Goal: Task Accomplishment & Management: Use online tool/utility

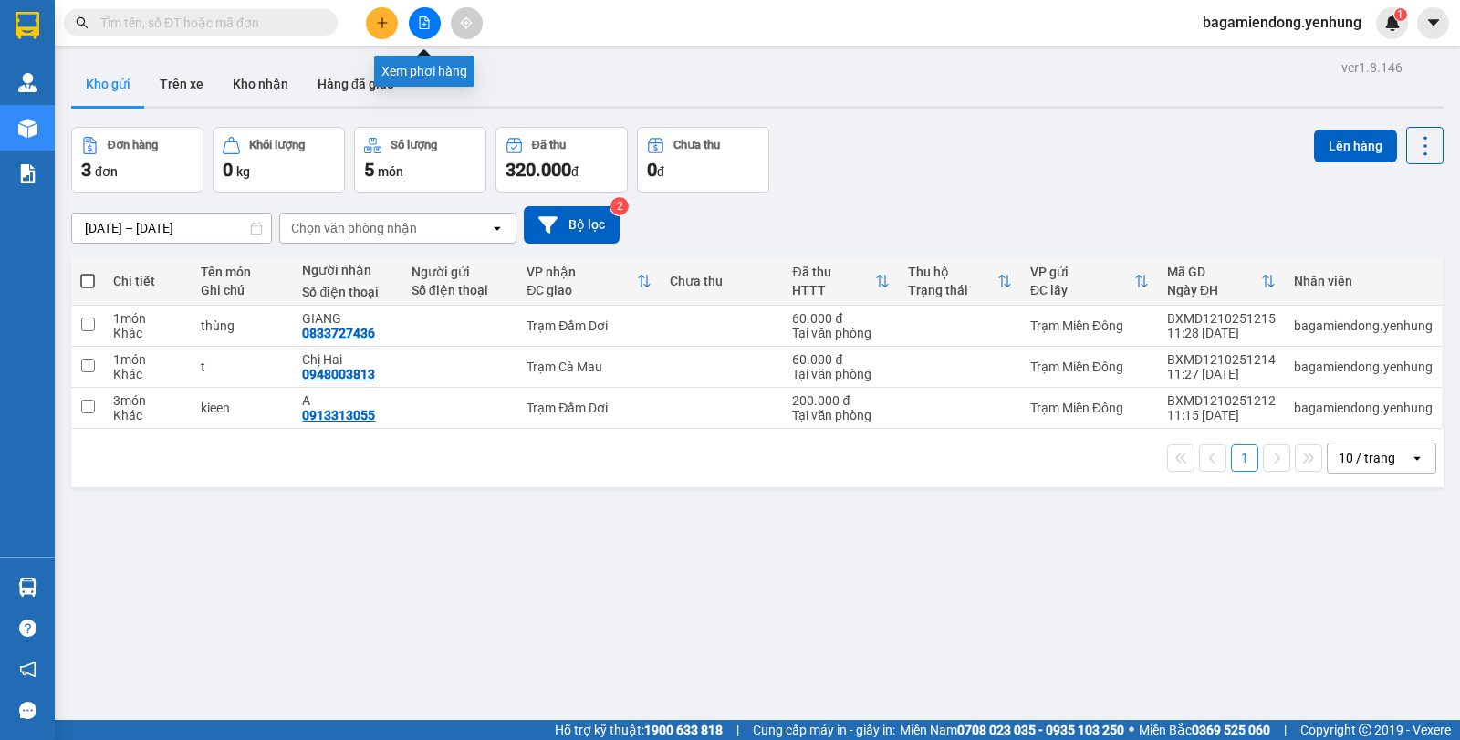
click at [415, 23] on button at bounding box center [425, 23] width 32 height 32
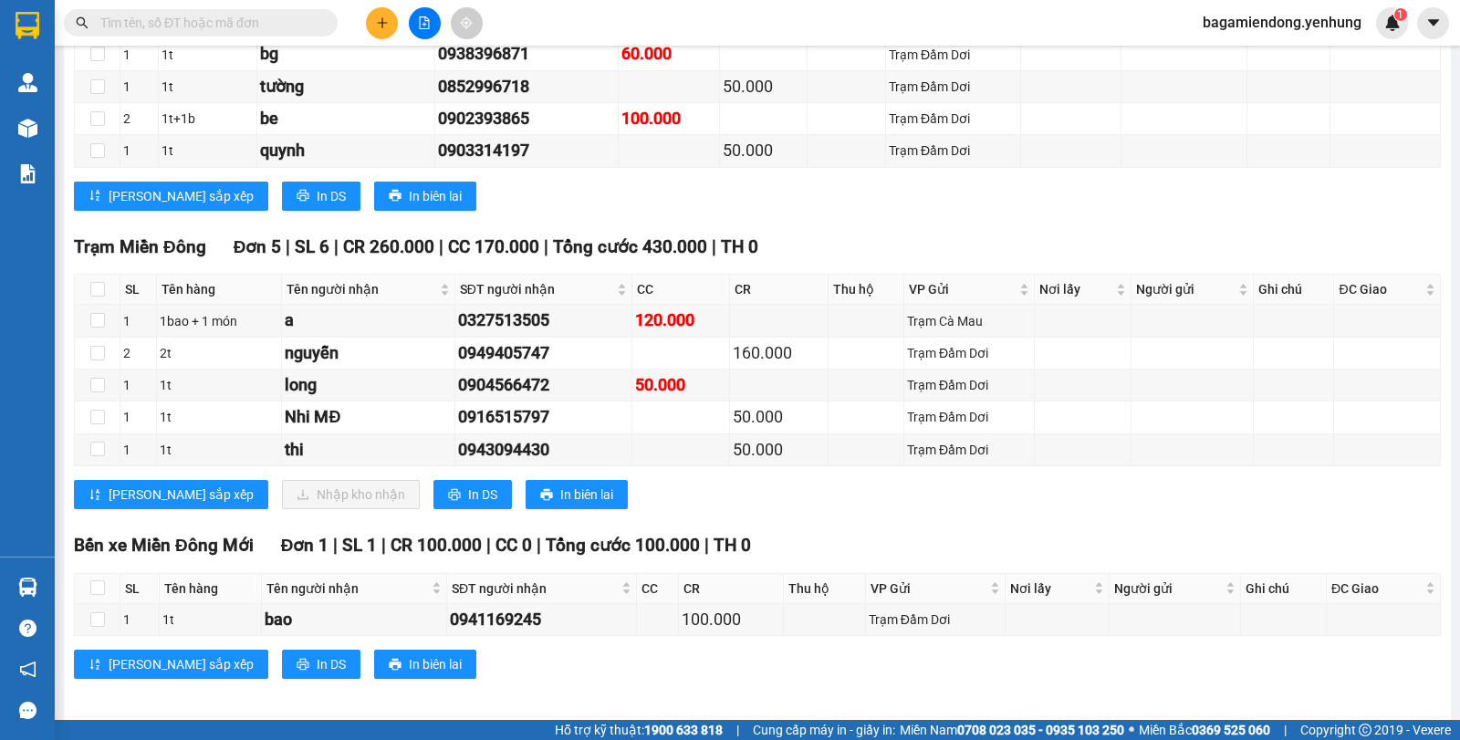
scroll to position [1360, 0]
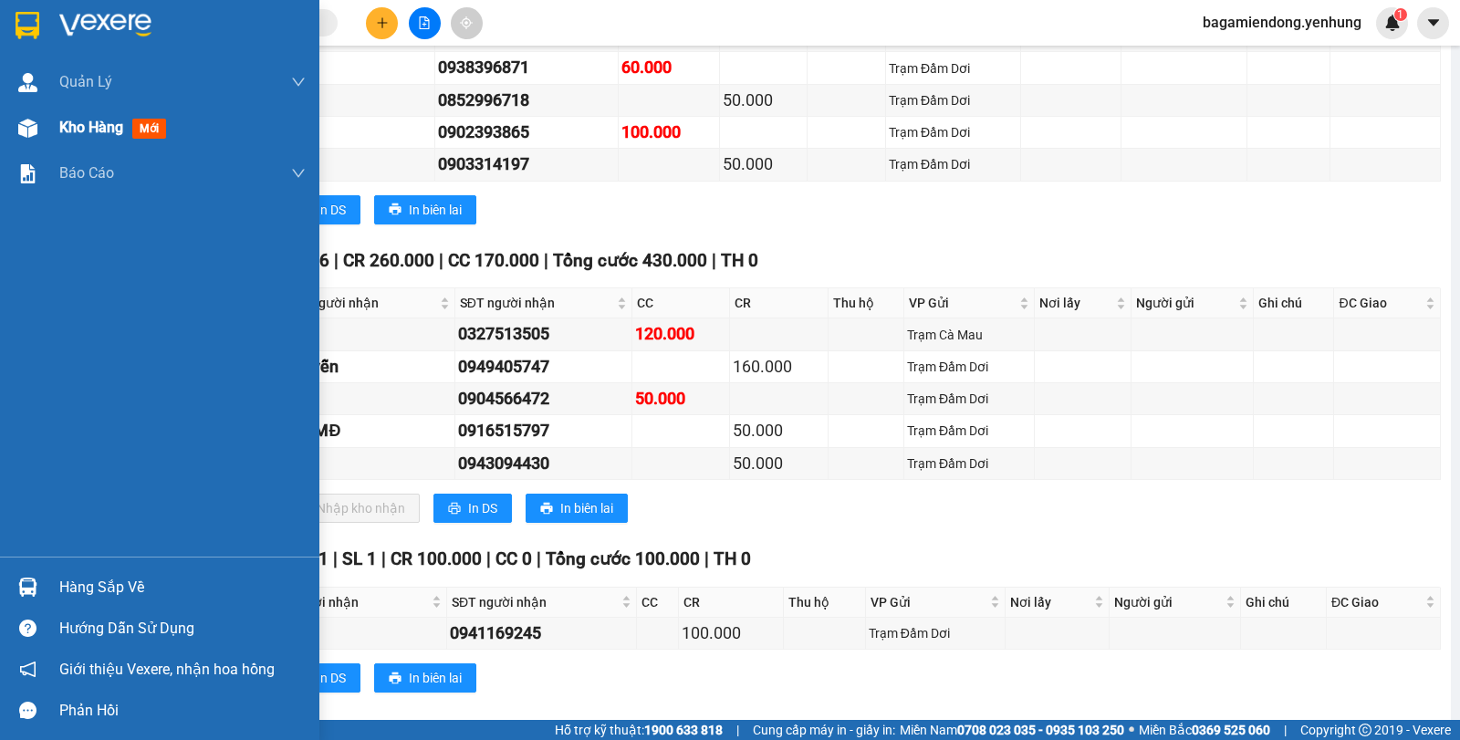
click at [33, 122] on img at bounding box center [27, 128] width 19 height 19
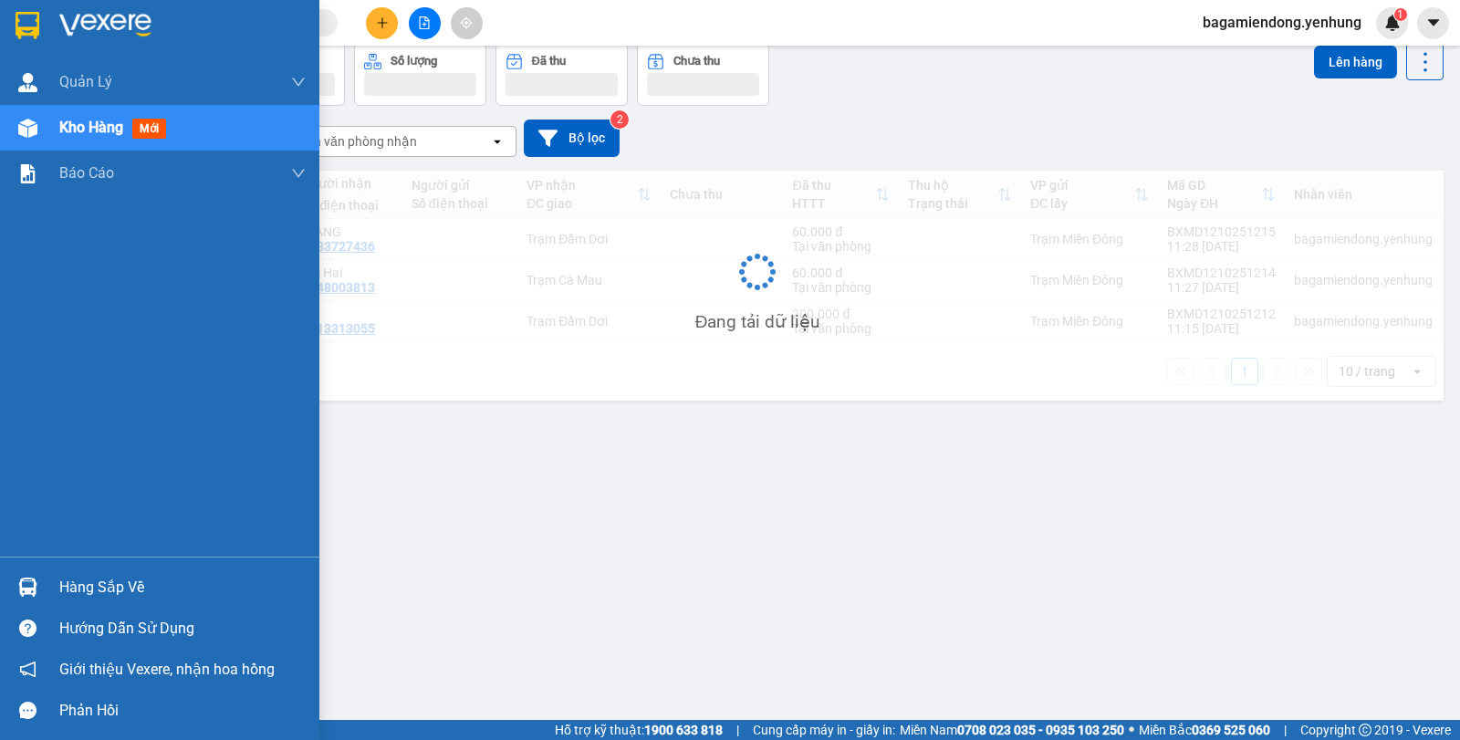
scroll to position [84, 0]
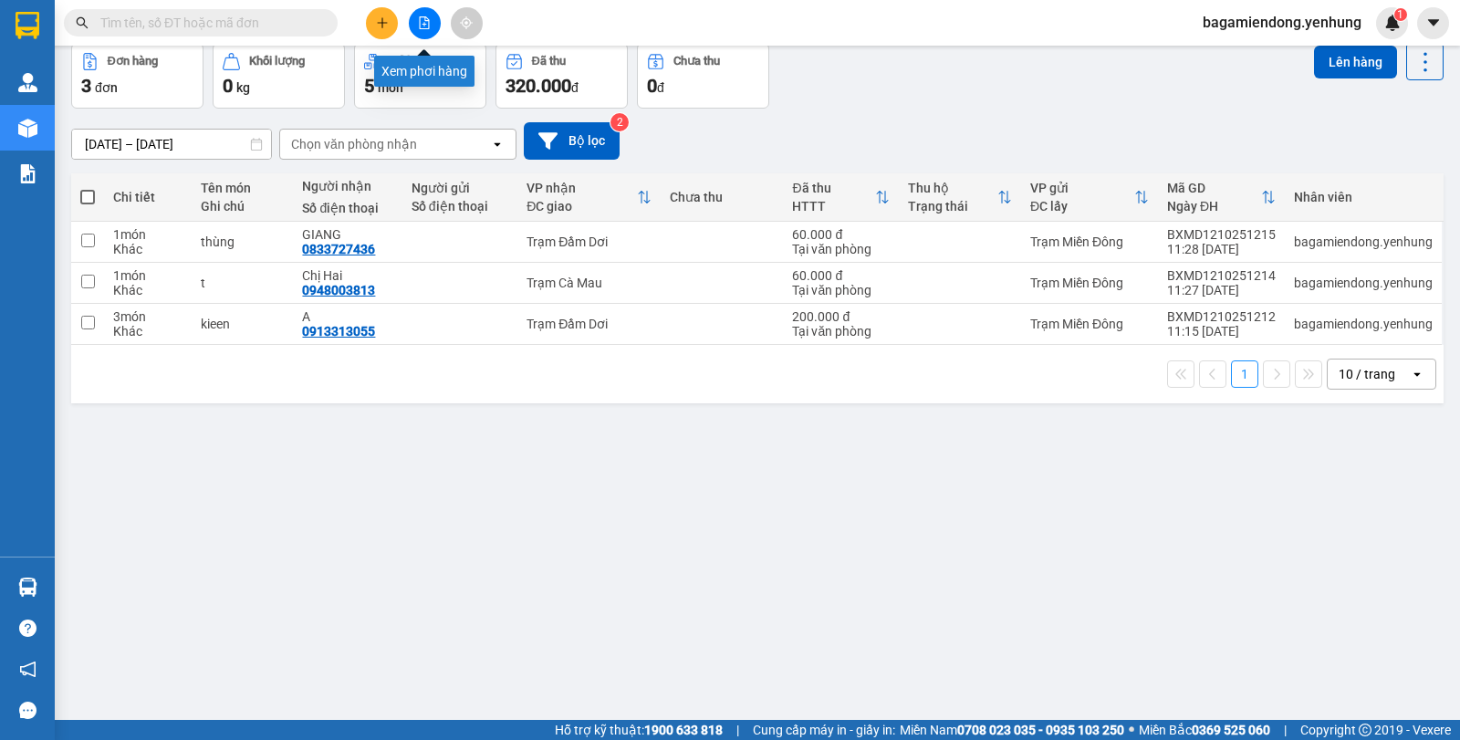
click at [440, 28] on button at bounding box center [425, 23] width 32 height 32
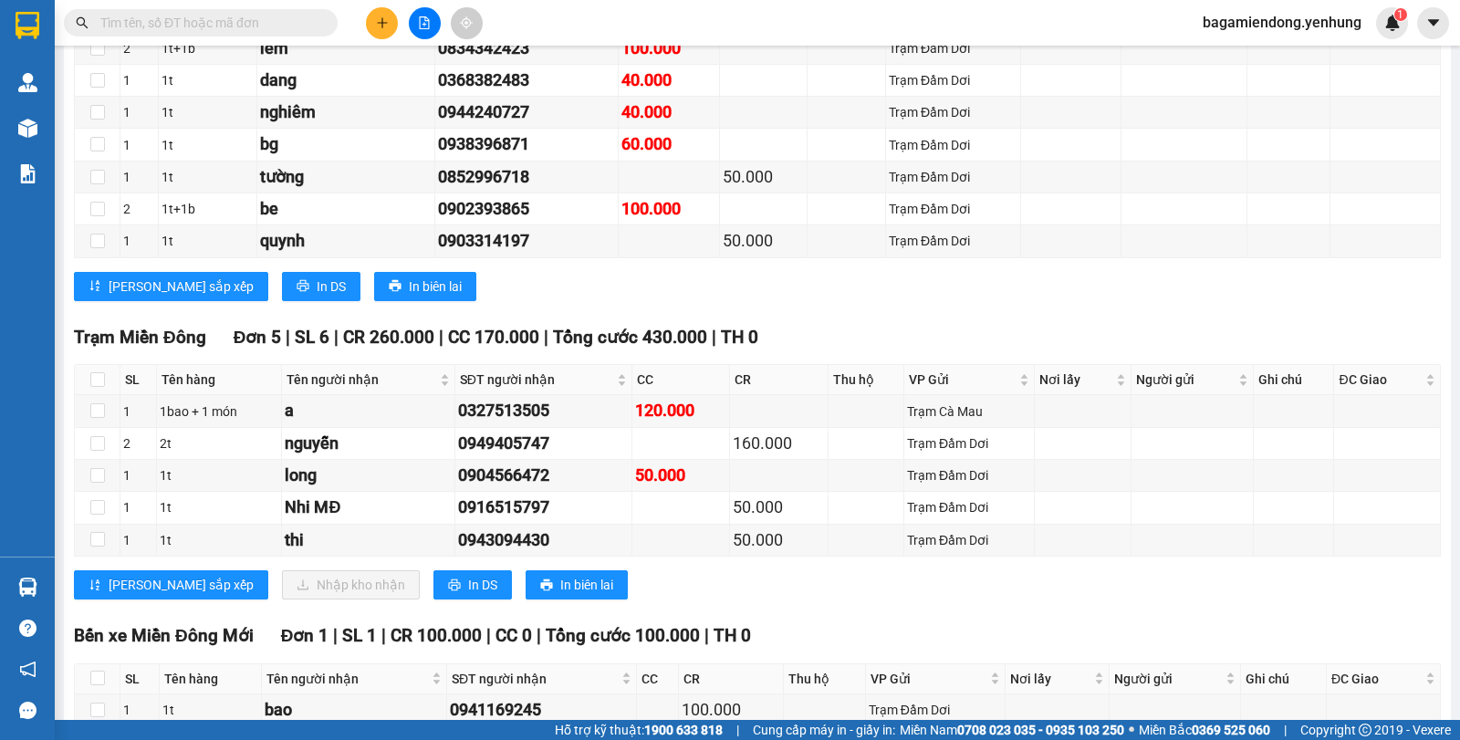
scroll to position [1293, 0]
